Goal: Task Accomplishment & Management: Manage account settings

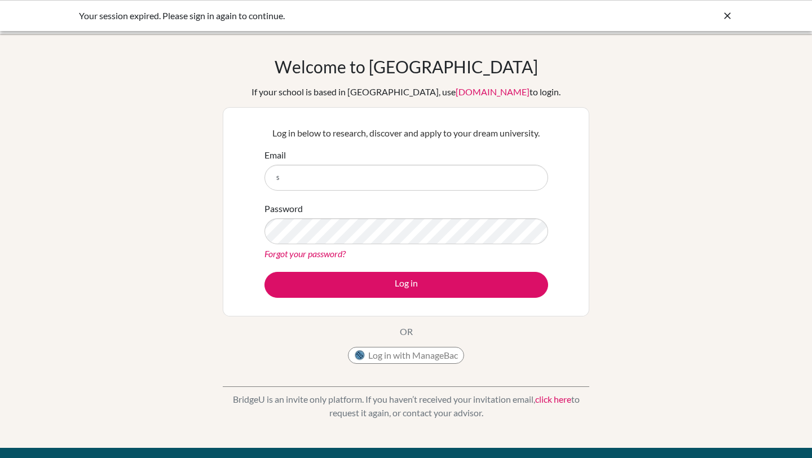
type input "[EMAIL_ADDRESS][DOMAIN_NAME]"
click at [330, 250] on link "Forgot your password?" at bounding box center [304, 253] width 81 height 11
click at [429, 297] on div "Log in below to research, discover and apply to your dream university. Email [E…" at bounding box center [406, 212] width 298 height 186
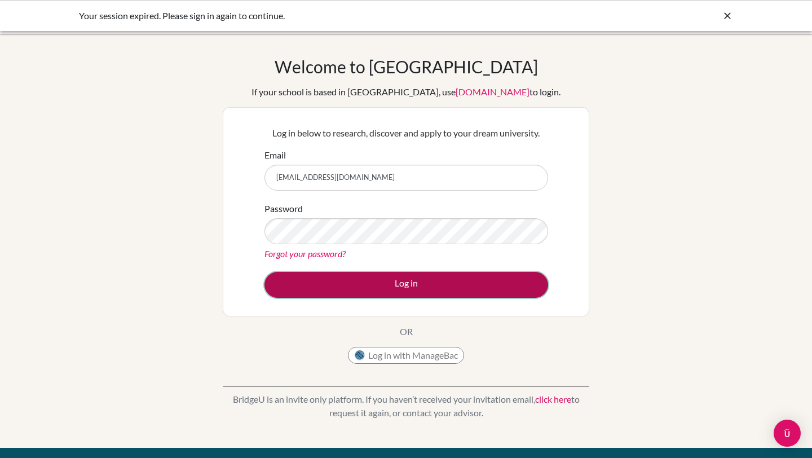
click at [429, 290] on button "Log in" at bounding box center [406, 285] width 284 height 26
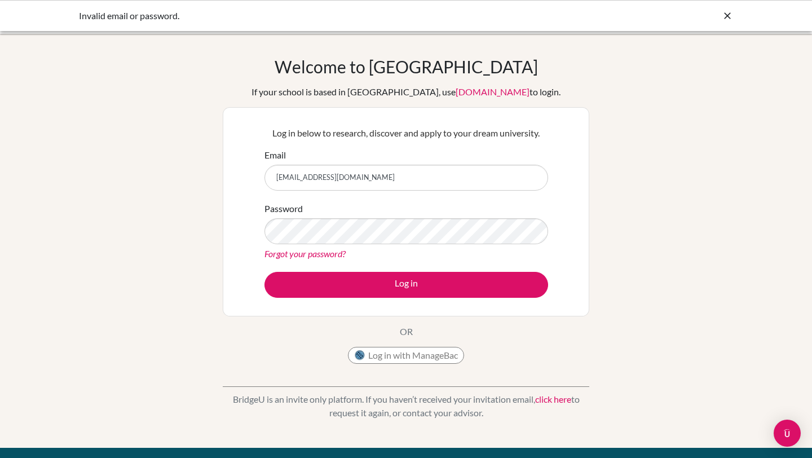
click at [325, 250] on link "Forgot your password?" at bounding box center [304, 253] width 81 height 11
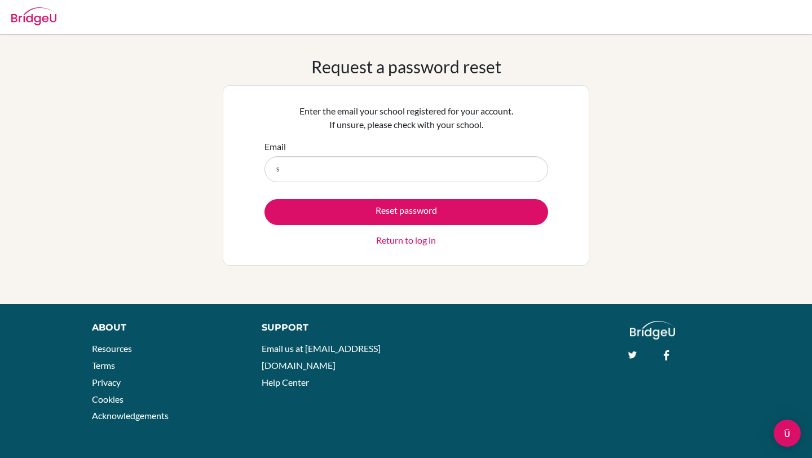
type input "[EMAIL_ADDRESS][DOMAIN_NAME]"
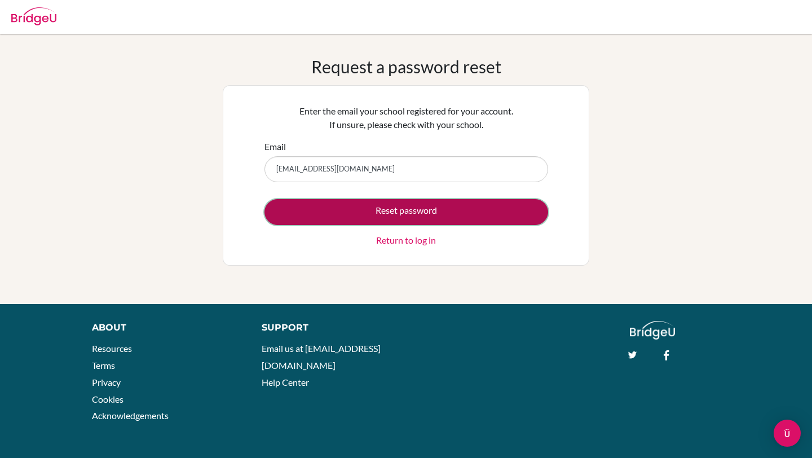
click at [389, 208] on button "Reset password" at bounding box center [406, 212] width 284 height 26
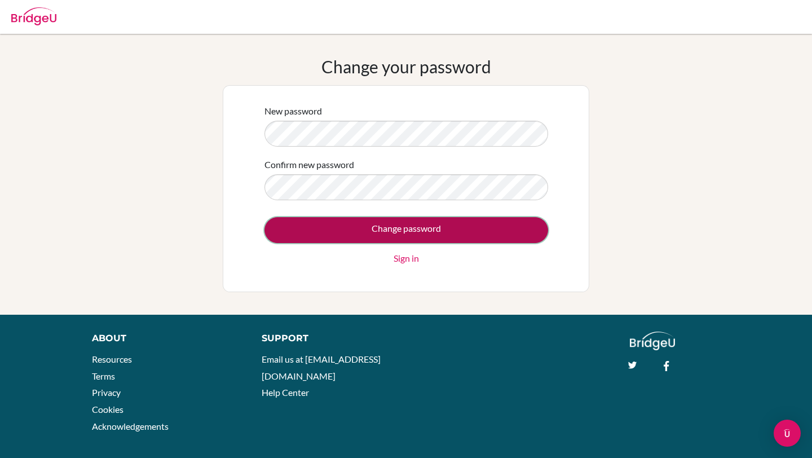
click at [438, 219] on input "Change password" at bounding box center [406, 230] width 284 height 26
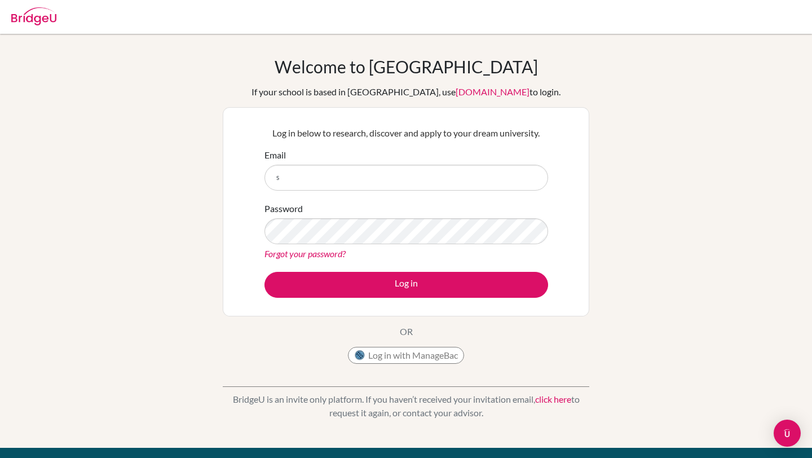
type input "[EMAIL_ADDRESS][DOMAIN_NAME]"
click at [367, 298] on div "Log in below to research, discover and apply to your dream university. Email [E…" at bounding box center [406, 212] width 298 height 186
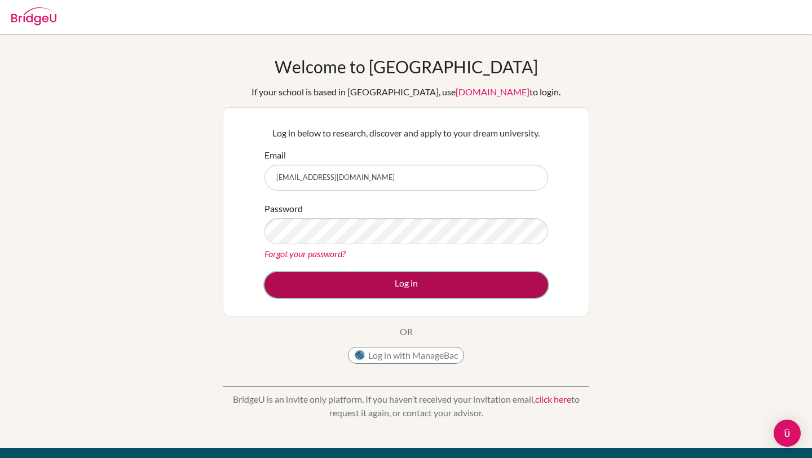
click at [364, 280] on button "Log in" at bounding box center [406, 285] width 284 height 26
